Goal: Find specific page/section: Find specific page/section

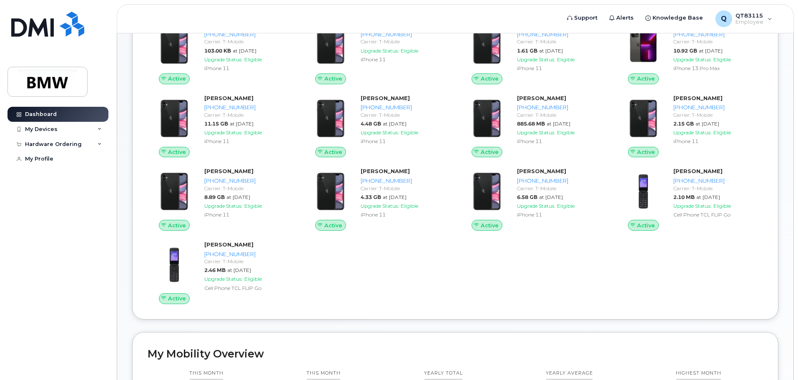
scroll to position [125, 0]
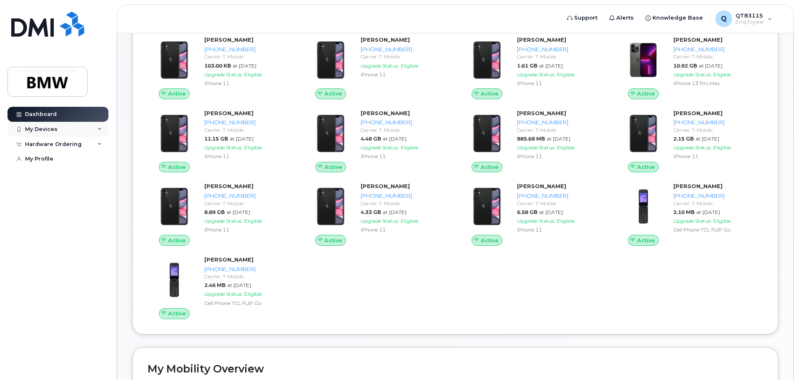
click at [100, 131] on div "My Devices" at bounding box center [58, 129] width 101 height 15
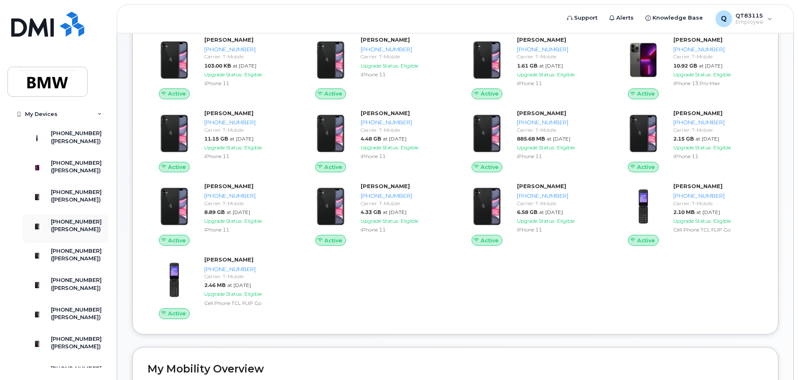
scroll to position [0, 0]
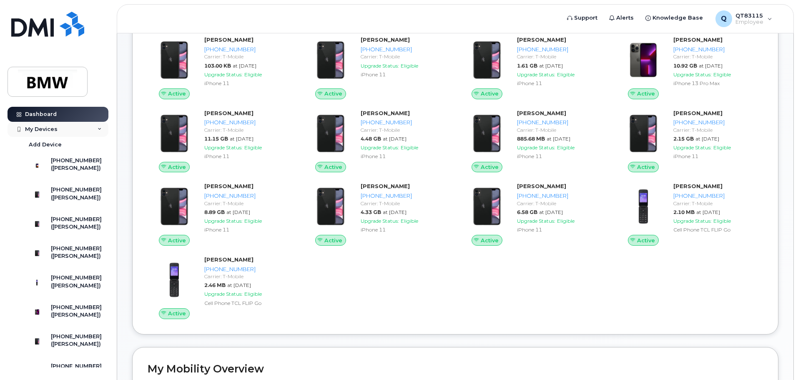
click at [93, 127] on div "My Devices" at bounding box center [58, 129] width 101 height 15
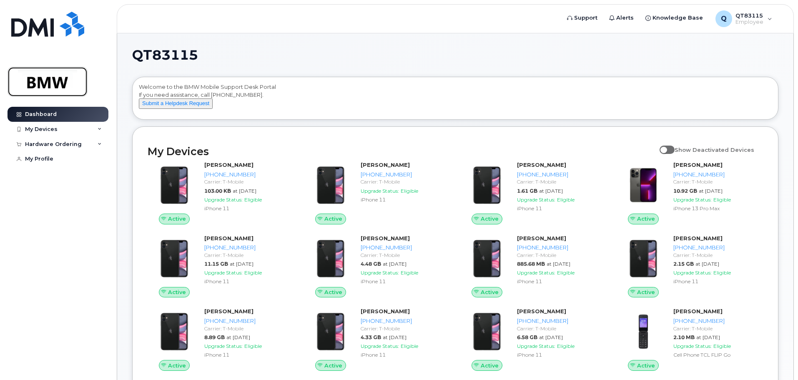
click at [39, 82] on img at bounding box center [47, 82] width 64 height 24
